Goal: Information Seeking & Learning: Learn about a topic

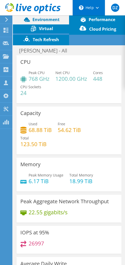
select select "USD"
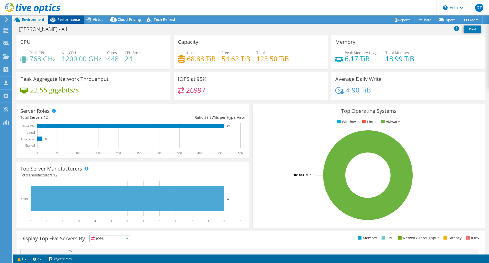
click at [72, 21] on span "Performance" at bounding box center [68, 19] width 23 height 5
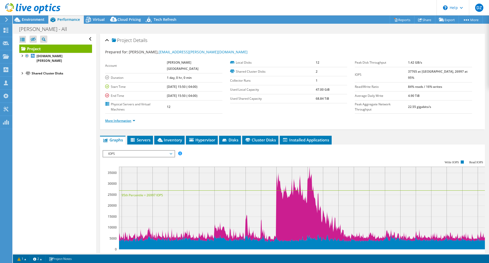
click at [124, 118] on link "More Information" at bounding box center [120, 120] width 30 height 4
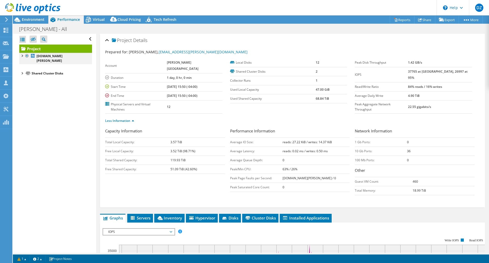
click at [22, 55] on div at bounding box center [21, 55] width 5 height 5
click at [25, 69] on div at bounding box center [24, 71] width 5 height 5
click at [28, 76] on div at bounding box center [26, 78] width 5 height 5
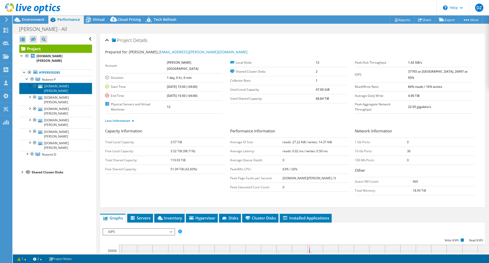
click at [46, 83] on link "[DOMAIN_NAME][PERSON_NAME]" at bounding box center [55, 88] width 73 height 11
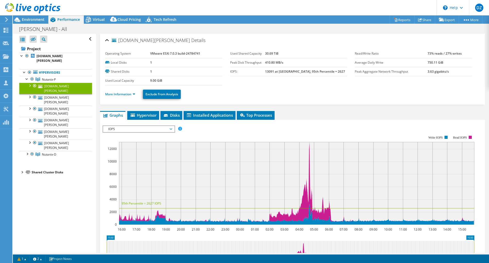
click at [124, 96] on li "More Information" at bounding box center [121, 94] width 33 height 6
click at [124, 94] on link "More Information" at bounding box center [120, 94] width 30 height 4
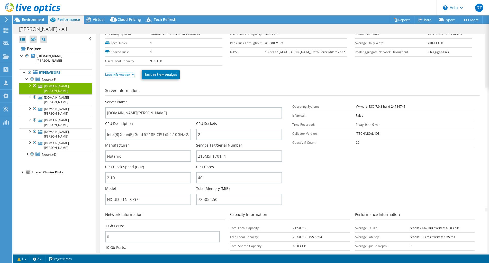
scroll to position [20, 0]
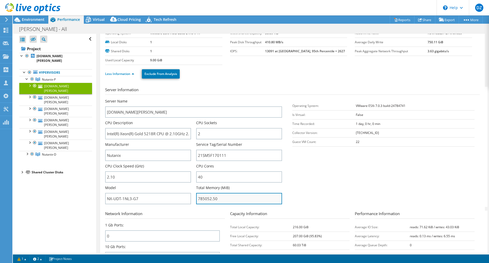
drag, startPoint x: 210, startPoint y: 198, endPoint x: 204, endPoint y: 198, distance: 5.4
click at [124, 198] on input "785052.50" at bounding box center [239, 198] width 86 height 11
click at [124, 189] on section "Server Information Server Name [DOMAIN_NAME][PERSON_NAME] CPU Description Intel…" at bounding box center [293, 147] width 377 height 120
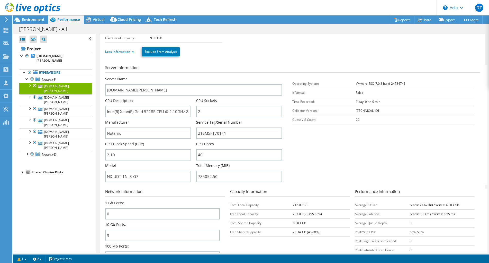
scroll to position [42, 0]
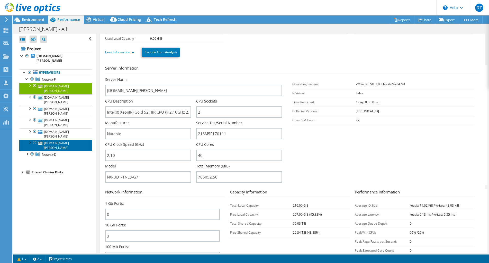
click at [68, 139] on link "[DOMAIN_NAME][PERSON_NAME]" at bounding box center [55, 144] width 73 height 11
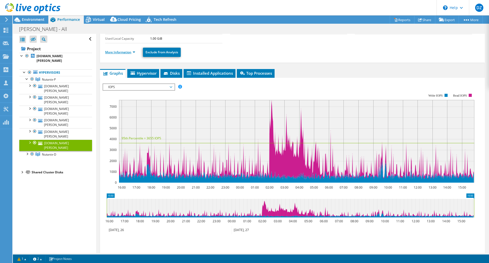
click at [123, 51] on link "More Information" at bounding box center [120, 52] width 30 height 4
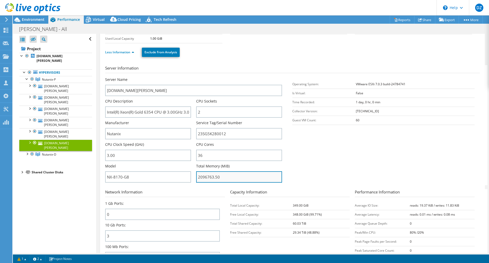
drag, startPoint x: 206, startPoint y: 179, endPoint x: 199, endPoint y: 179, distance: 6.5
click at [124, 179] on input "2096763.50" at bounding box center [239, 176] width 86 height 11
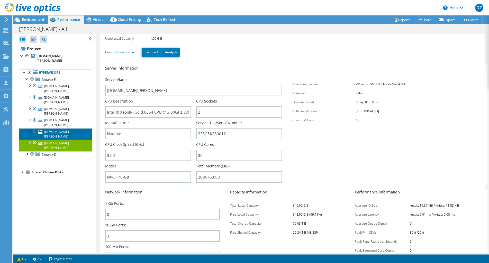
click at [66, 128] on link "[DOMAIN_NAME][PERSON_NAME]" at bounding box center [55, 133] width 73 height 11
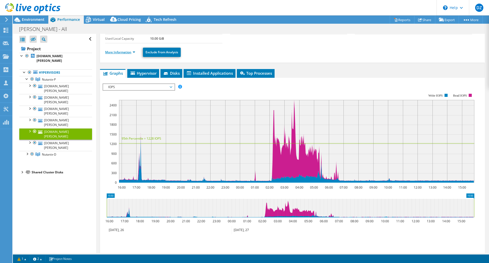
click at [124, 53] on link "More Information" at bounding box center [120, 52] width 30 height 4
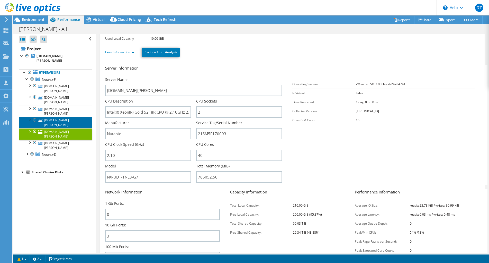
click at [60, 117] on link "[DOMAIN_NAME][PERSON_NAME]" at bounding box center [55, 122] width 73 height 11
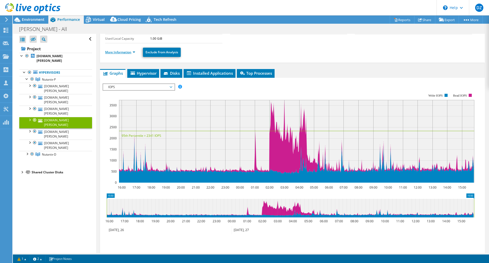
click at [117, 52] on link "More Information" at bounding box center [120, 52] width 30 height 4
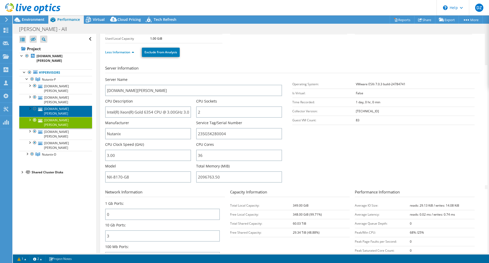
click at [60, 105] on link "[DOMAIN_NAME][PERSON_NAME]" at bounding box center [55, 110] width 73 height 11
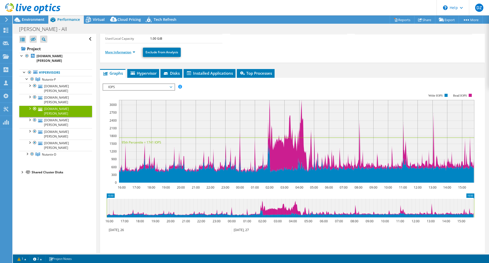
click at [124, 52] on link "More Information" at bounding box center [120, 52] width 30 height 4
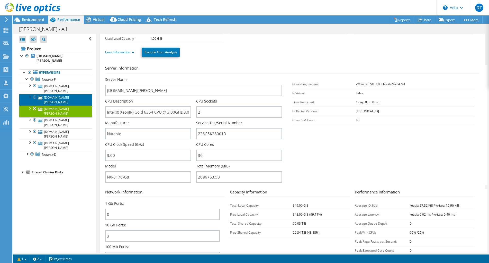
click at [68, 94] on link "[DOMAIN_NAME][PERSON_NAME]" at bounding box center [55, 99] width 73 height 11
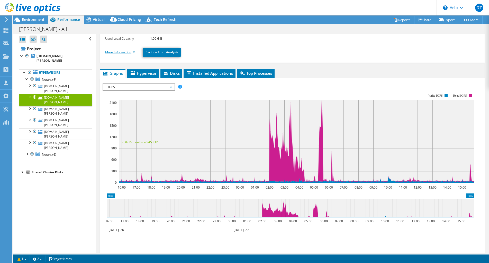
click at [124, 52] on link "More Information" at bounding box center [120, 52] width 30 height 4
